Goal: Information Seeking & Learning: Learn about a topic

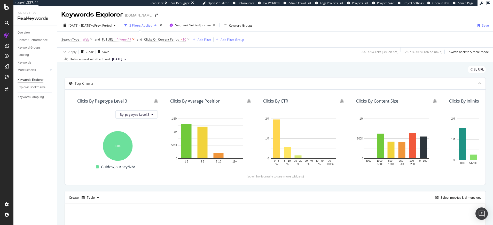
click at [133, 38] on icon at bounding box center [133, 39] width 4 height 5
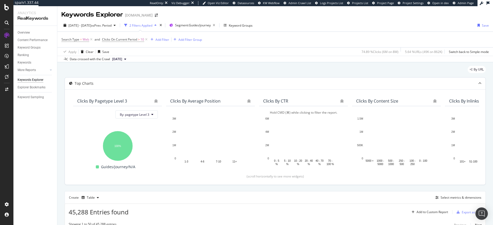
scroll to position [141, 0]
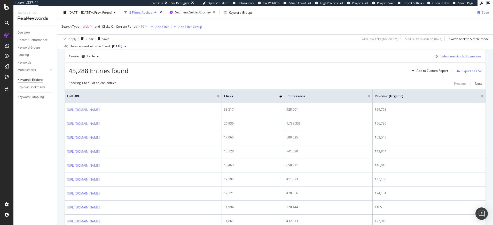
click at [454, 54] on div "Select metrics & dimensions" at bounding box center [461, 56] width 41 height 4
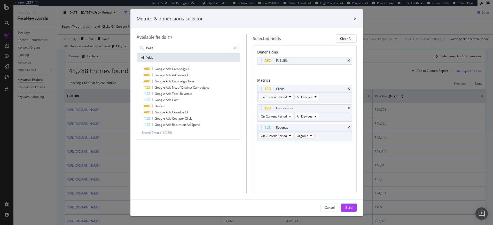
type input "PAID"
click at [152, 131] on span "Show 10 more" at bounding box center [151, 132] width 19 height 4
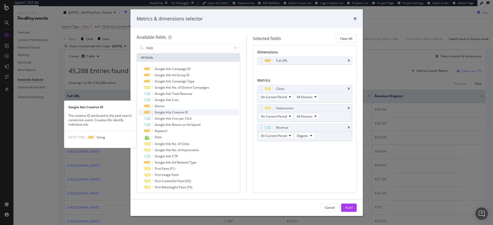
scroll to position [9, 0]
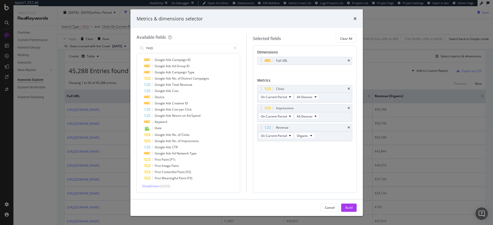
click at [60, 132] on div "Metrics & dimensions selector Available fields PAID All fields Google Ads Campa…" at bounding box center [246, 112] width 493 height 225
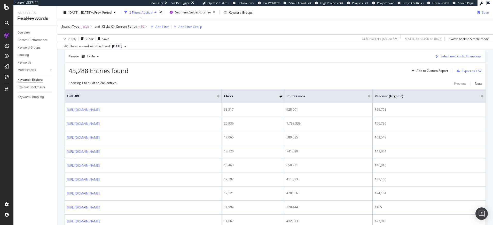
click at [450, 58] on div "Select metrics & dimensions" at bounding box center [457, 56] width 48 height 6
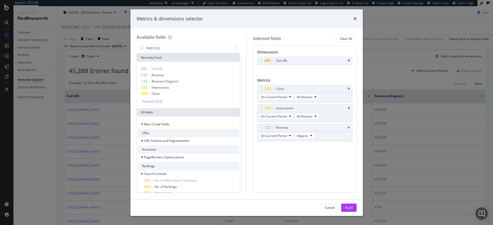
type input "PAID CLICK"
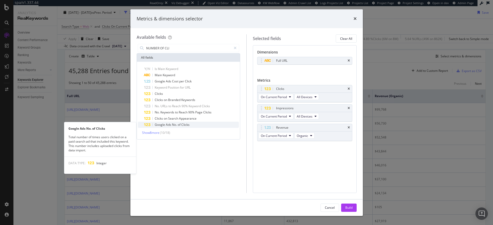
type input "NUMBER OF CLI"
click at [180, 127] on span "of" at bounding box center [180, 124] width 4 height 4
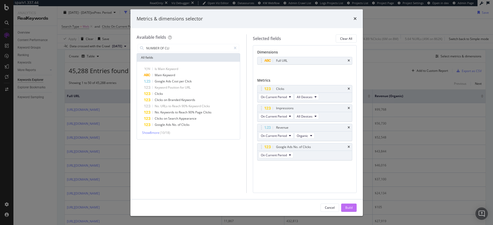
click at [349, 209] on div "Build" at bounding box center [348, 207] width 7 height 4
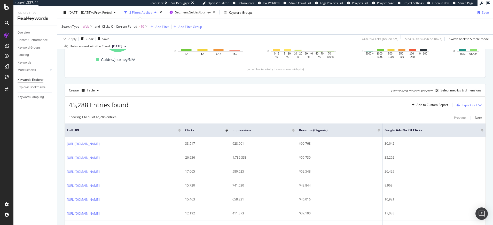
scroll to position [72, 0]
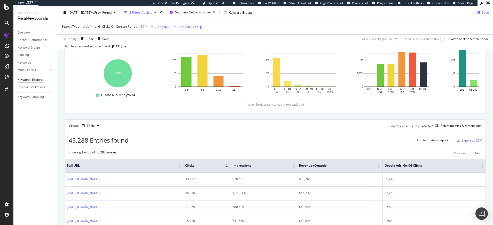
click at [165, 27] on div "Add Filter" at bounding box center [162, 26] width 14 height 4
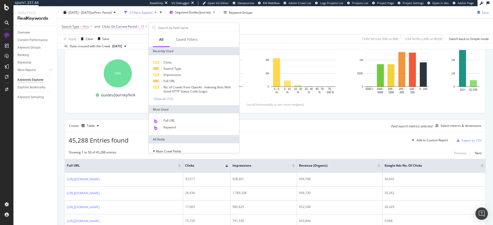
click at [134, 26] on span "Clicks On Current Period" at bounding box center [119, 26] width 35 height 4
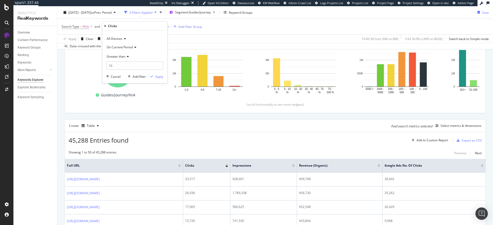
click at [121, 57] on span "Greater than" at bounding box center [116, 56] width 19 height 4
click at [122, 68] on div "Equal to" at bounding box center [135, 67] width 55 height 7
click at [121, 67] on input "10" at bounding box center [134, 65] width 57 height 8
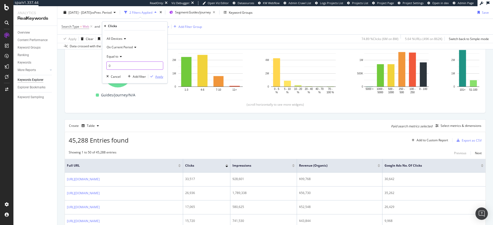
type input "0"
click at [158, 77] on div "Apply" at bounding box center [159, 76] width 8 height 4
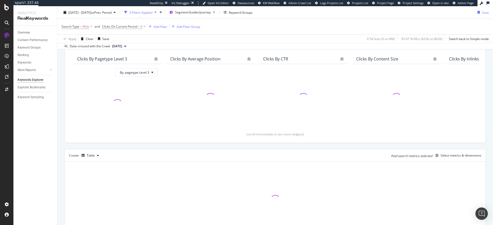
scroll to position [42, 0]
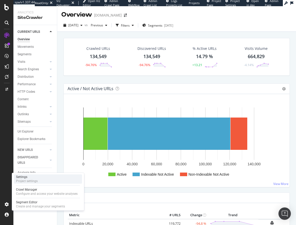
click at [30, 181] on div "Project settings" at bounding box center [27, 181] width 22 height 4
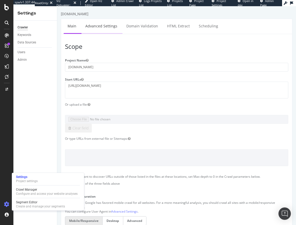
click at [105, 28] on link "Advanced Settings" at bounding box center [102, 26] width 40 height 14
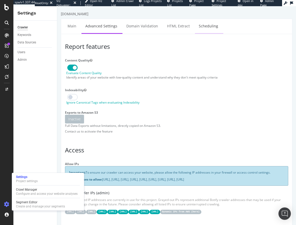
click at [201, 29] on link "Scheduling" at bounding box center [208, 26] width 27 height 14
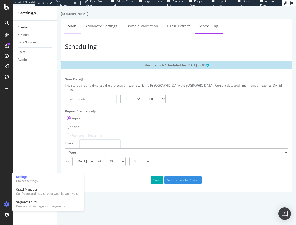
click at [71, 25] on link "Main" at bounding box center [72, 26] width 17 height 14
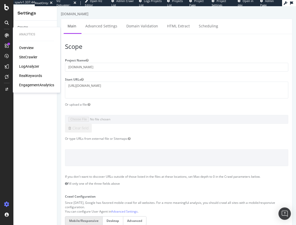
click at [25, 56] on div "SiteCrawler" at bounding box center [28, 56] width 18 height 5
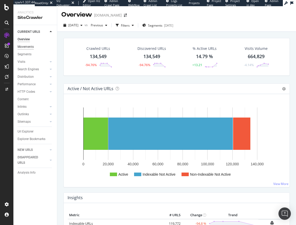
click at [23, 46] on div "Movements" at bounding box center [26, 46] width 16 height 5
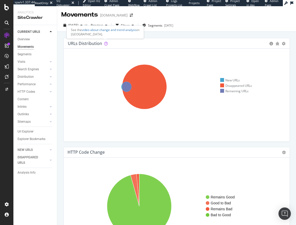
click at [79, 26] on div "See the video about change and trend analysis in [GEOGRAPHIC_DATA]." at bounding box center [105, 31] width 77 height 13
click at [78, 26] on span "[DATE]" at bounding box center [73, 25] width 10 height 4
click at [140, 60] on icon at bounding box center [144, 87] width 153 height 60
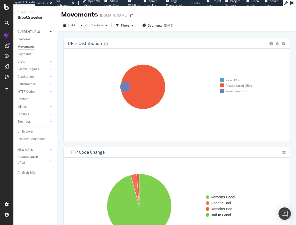
click at [102, 72] on icon at bounding box center [144, 87] width 153 height 60
click at [79, 27] on span "[DATE]" at bounding box center [73, 25] width 10 height 4
click at [103, 25] on span "Previous" at bounding box center [96, 25] width 14 height 4
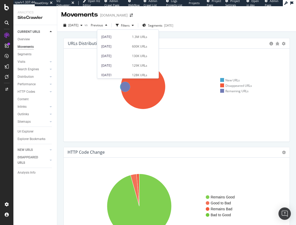
scroll to position [46, 0]
click at [120, 52] on div "[DATE] 130K URLs" at bounding box center [127, 54] width 61 height 7
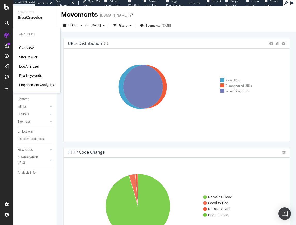
click at [28, 66] on div "LogAnalyzer" at bounding box center [29, 66] width 20 height 5
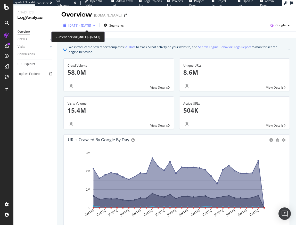
click at [87, 28] on div "[DATE] - [DATE]" at bounding box center [79, 25] width 36 height 8
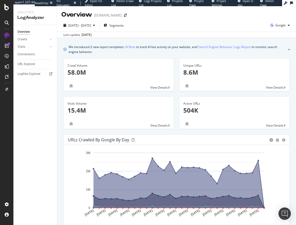
click at [166, 124] on span "View Details" at bounding box center [160, 125] width 18 height 4
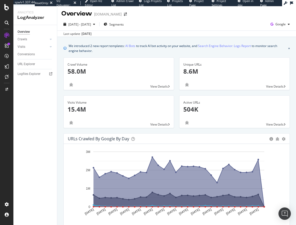
click at [115, 80] on div "Crawl Volume 58.0M" at bounding box center [119, 70] width 103 height 25
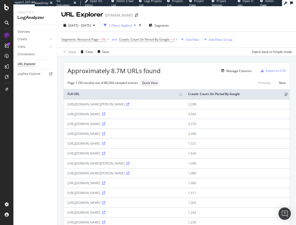
click at [105, 185] on icon at bounding box center [103, 183] width 3 height 3
